Goal: Communication & Community: Answer question/provide support

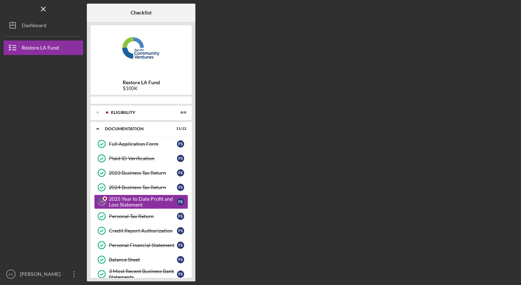
scroll to position [10, 0]
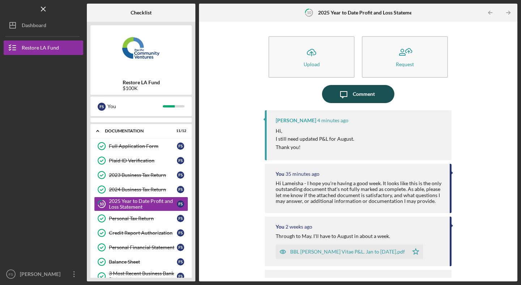
click at [360, 95] on div "Comment" at bounding box center [364, 94] width 22 height 18
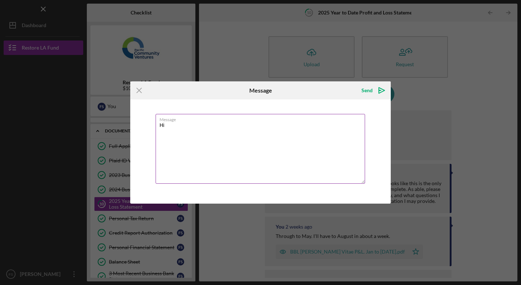
paste textarea "Lameisha"
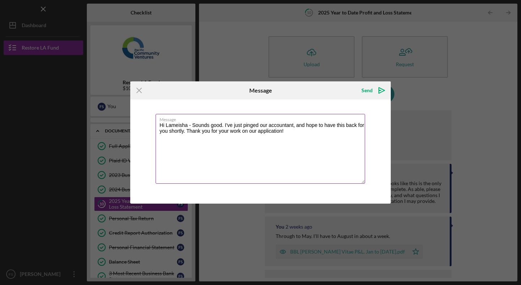
click at [205, 132] on textarea "Hi Lameisha - Sounds good. I've just pinged our accountant, and hope to have th…" at bounding box center [261, 149] width 210 height 70
type textarea "Hi Lameisha - Sounds good. I've just pinged our accountant, and hope to have th…"
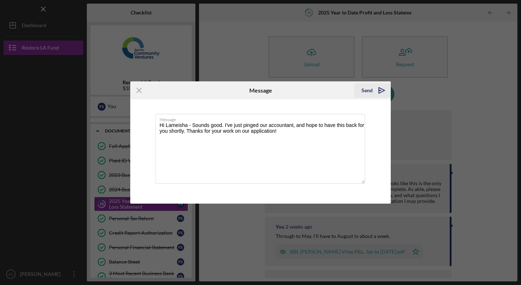
click at [367, 90] on div "Send" at bounding box center [367, 90] width 11 height 14
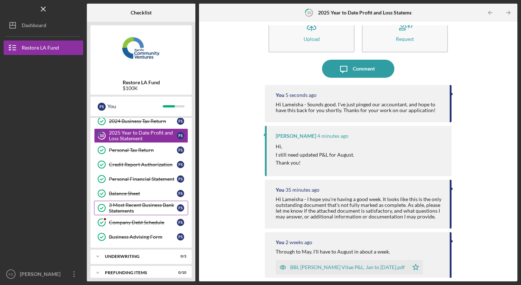
scroll to position [85, 0]
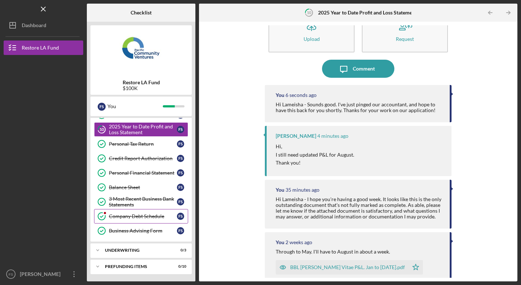
click at [150, 214] on div "Company Debt Schedule" at bounding box center [143, 217] width 68 height 6
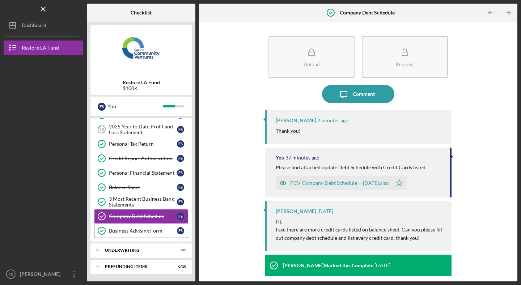
click at [157, 226] on link "Business Advising Form Business Advising Form F S" at bounding box center [141, 231] width 94 height 14
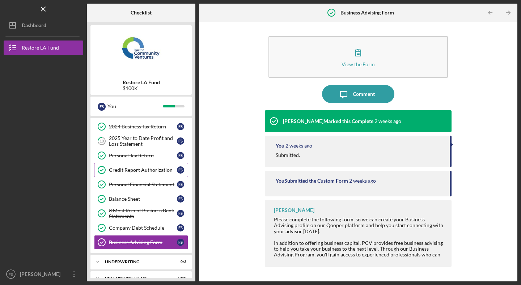
scroll to position [85, 0]
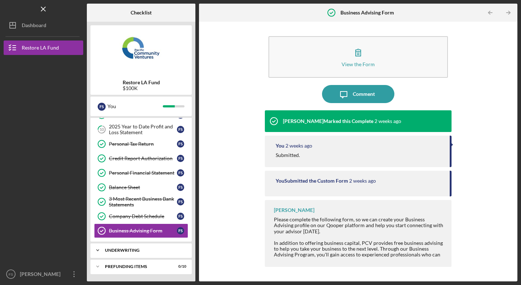
click at [147, 246] on div "Icon/Expander Underwriting 0 / 3" at bounding box center [140, 250] width 101 height 14
